Goal: Navigation & Orientation: Find specific page/section

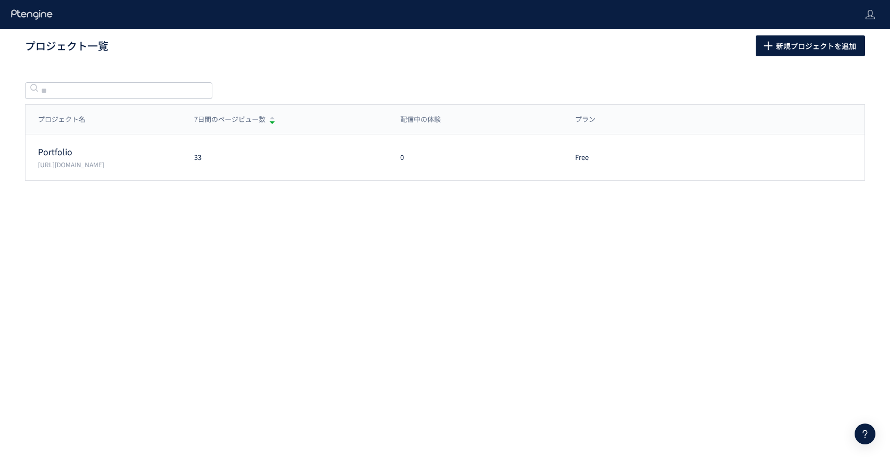
click at [71, 169] on div "Portfolio [URL][DOMAIN_NAME] 33 0 Free プラン確認・購入 プロジェクト設定" at bounding box center [445, 157] width 839 height 46
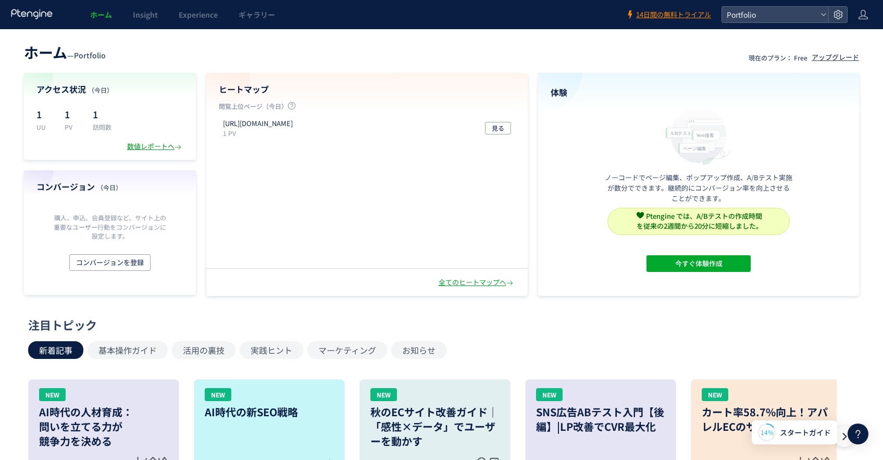
click at [144, 146] on div "数値レポートへ" at bounding box center [155, 147] width 56 height 10
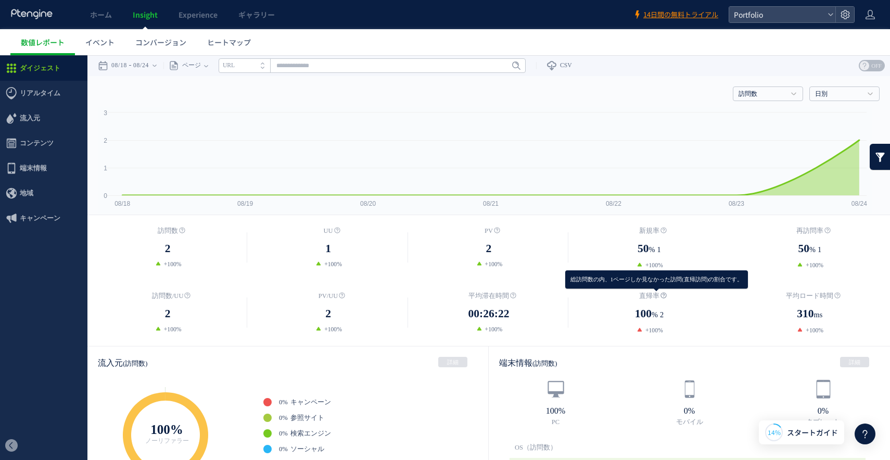
click at [661, 294] on use at bounding box center [664, 296] width 6 height 6
click at [26, 98] on span "リアルタイム" at bounding box center [40, 93] width 41 height 25
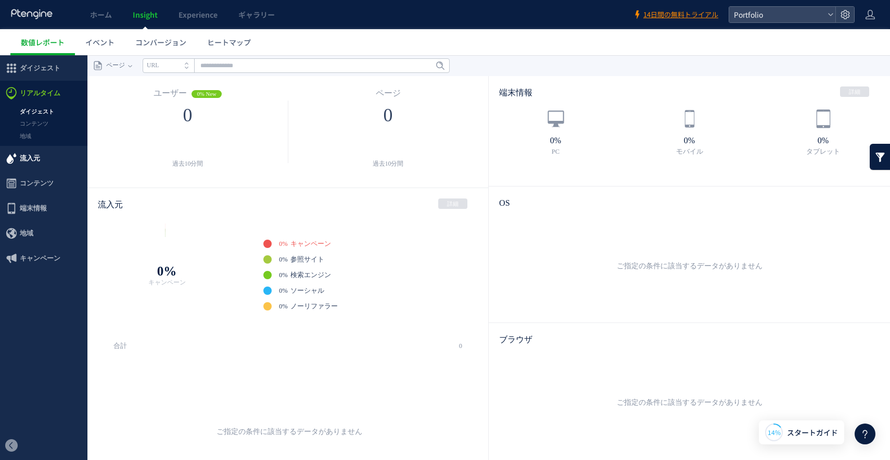
click at [29, 158] on span "流入元" at bounding box center [30, 158] width 20 height 25
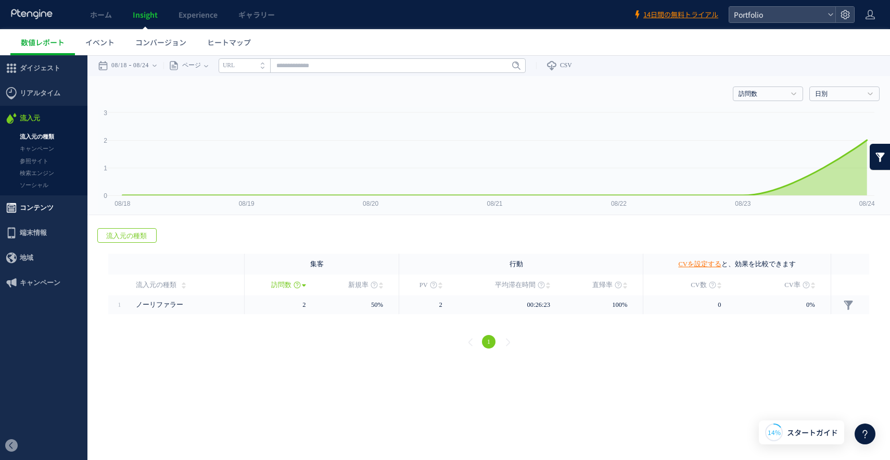
click at [47, 202] on span "コンテンツ" at bounding box center [37, 207] width 34 height 25
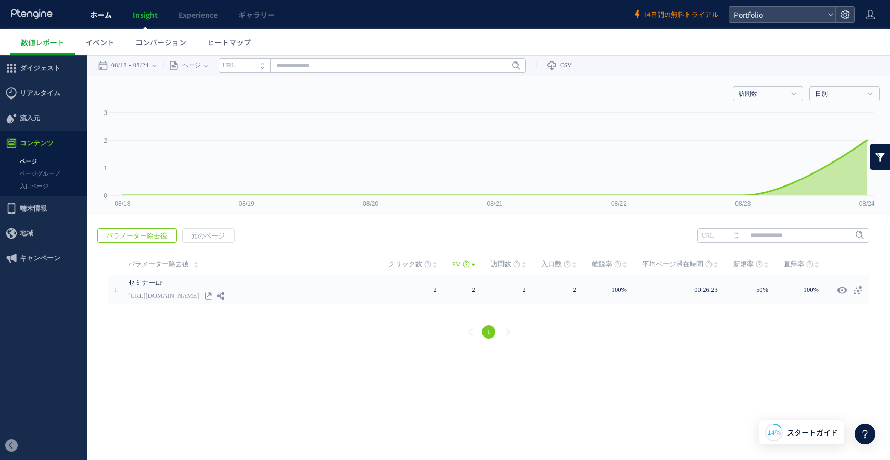
click at [108, 21] on link "ホーム" at bounding box center [101, 14] width 43 height 29
